Goal: Task Accomplishment & Management: Manage account settings

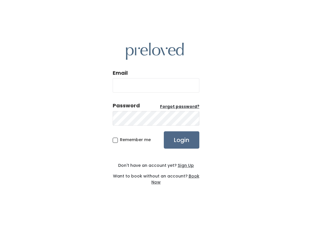
click at [169, 88] on input "Email" at bounding box center [156, 85] width 87 height 14
type input "spanishfork.store@preloved.love"
click at [181, 140] on input "Login" at bounding box center [181, 139] width 35 height 17
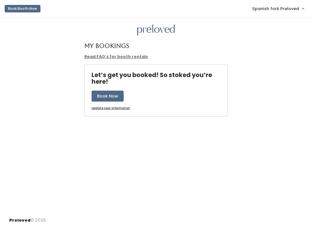
click at [285, 10] on span "Spanish fork Preloved" at bounding box center [275, 8] width 47 height 6
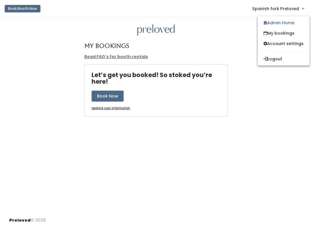
click at [284, 23] on link "Admin Home" at bounding box center [283, 23] width 52 height 10
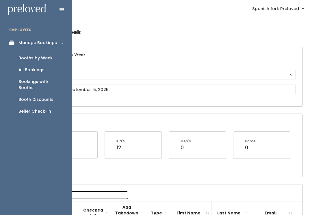
click at [49, 94] on link "Booth Discounts" at bounding box center [36, 100] width 72 height 12
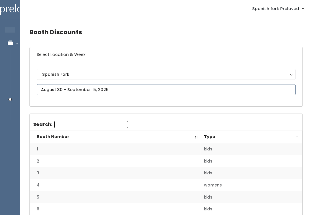
click at [190, 93] on input "text" at bounding box center [166, 89] width 259 height 11
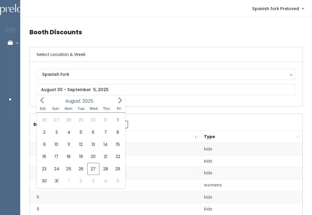
click at [129, 98] on div "Spanish Fork Spanish Fork" at bounding box center [166, 84] width 259 height 31
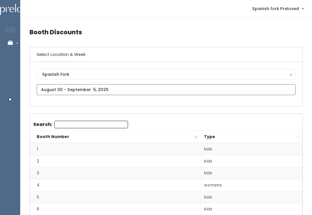
click at [141, 89] on input "text" at bounding box center [166, 89] width 259 height 11
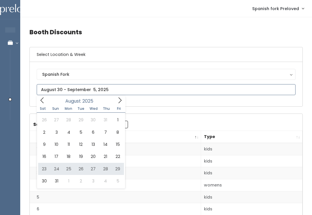
type input "August 23 to August 29"
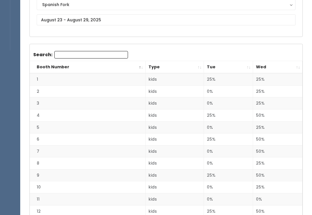
scroll to position [70, 0]
click at [294, 65] on th "Wed" at bounding box center [277, 67] width 49 height 12
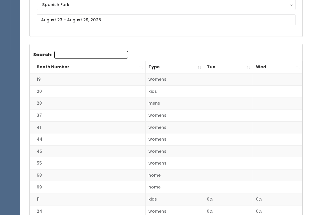
click at [300, 64] on th "Wed" at bounding box center [277, 67] width 49 height 12
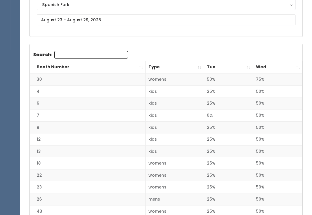
click at [297, 66] on th "Wed" at bounding box center [277, 67] width 49 height 12
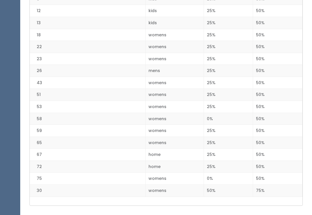
scroll to position [851, 0]
